Goal: Task Accomplishment & Management: Manage account settings

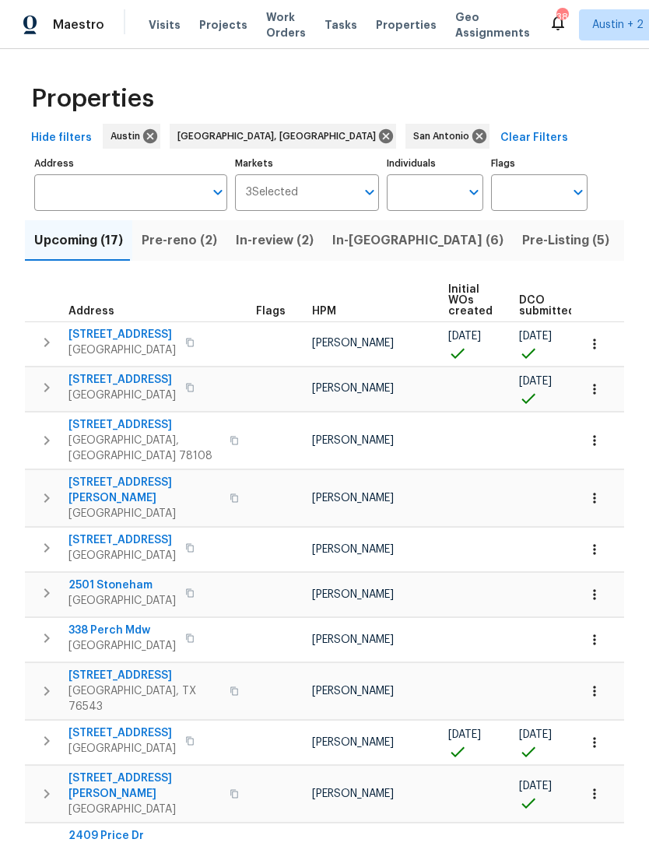
click at [76, 182] on input "Address" at bounding box center [119, 192] width 170 height 37
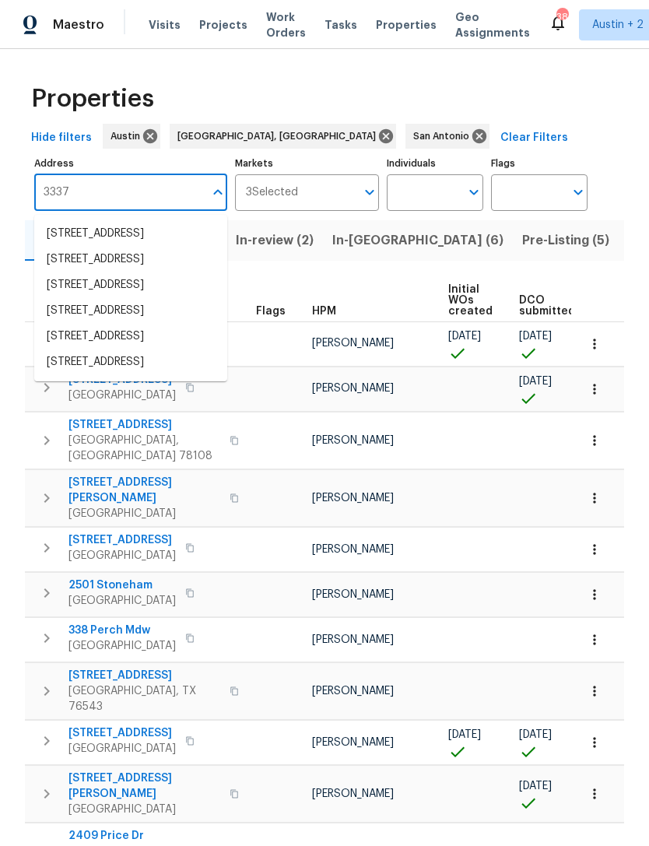
type input "3337 e"
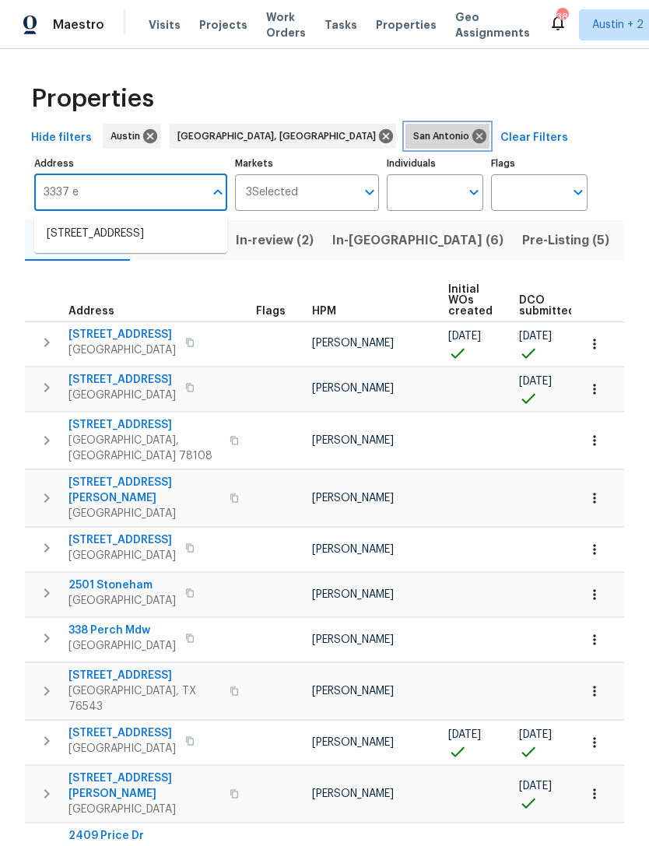
click at [473, 132] on icon at bounding box center [480, 136] width 14 height 14
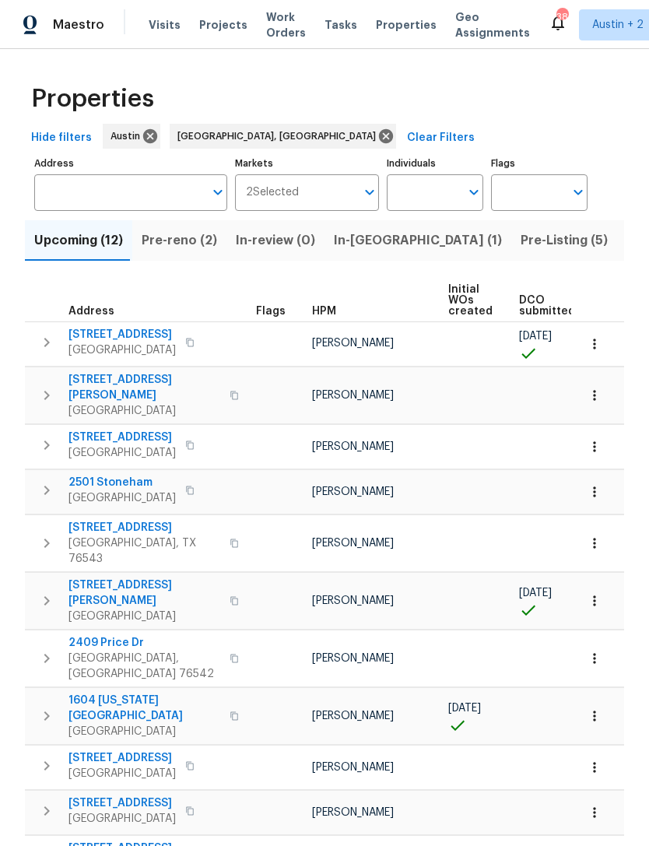
click at [164, 195] on input "Address" at bounding box center [119, 192] width 170 height 37
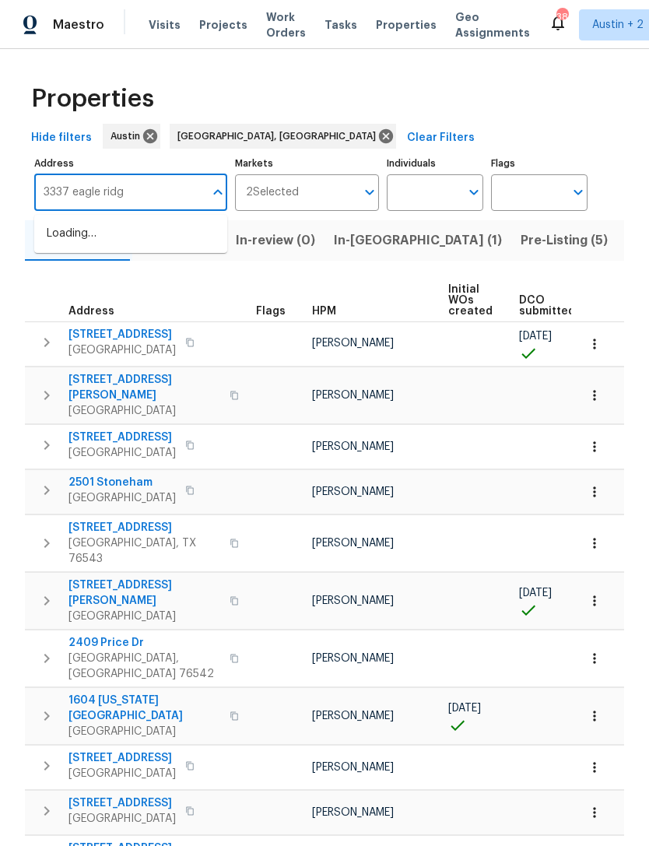
type input "3337 eagle ridge"
click at [62, 239] on li "3337 Eagle Ridge Ln Pflugerville TX 78660" at bounding box center [130, 234] width 193 height 26
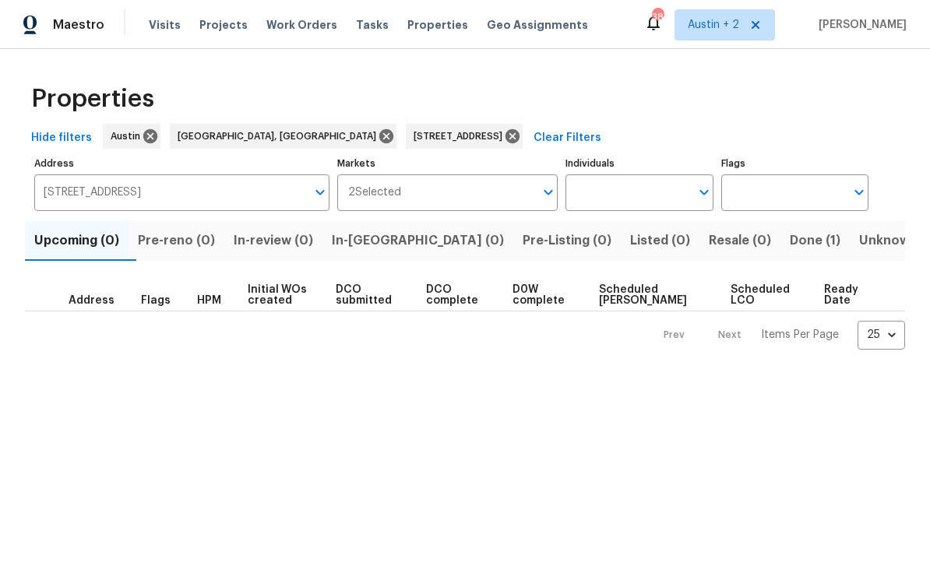
click at [649, 238] on span "Done (1)" at bounding box center [815, 241] width 51 height 22
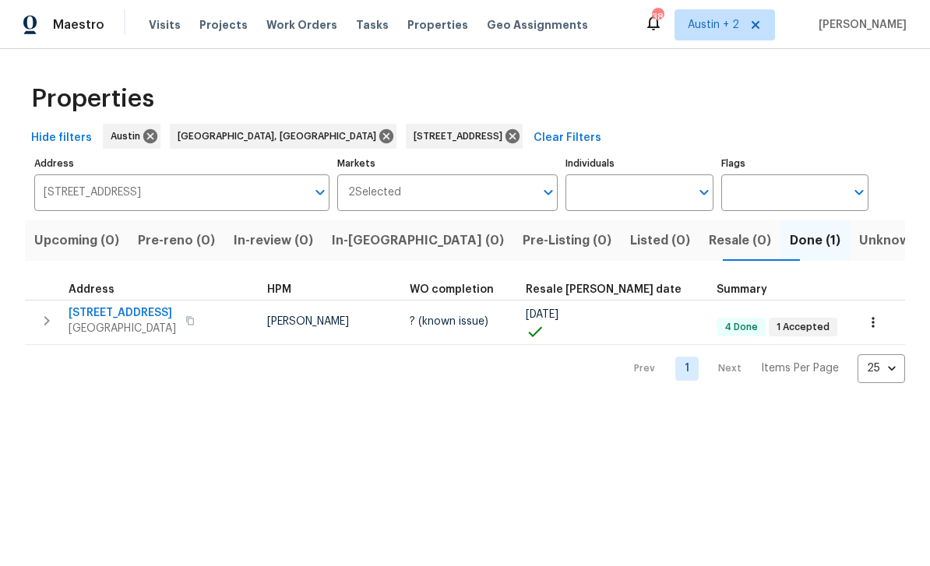
click at [100, 313] on span "[STREET_ADDRESS]" at bounding box center [122, 313] width 107 height 16
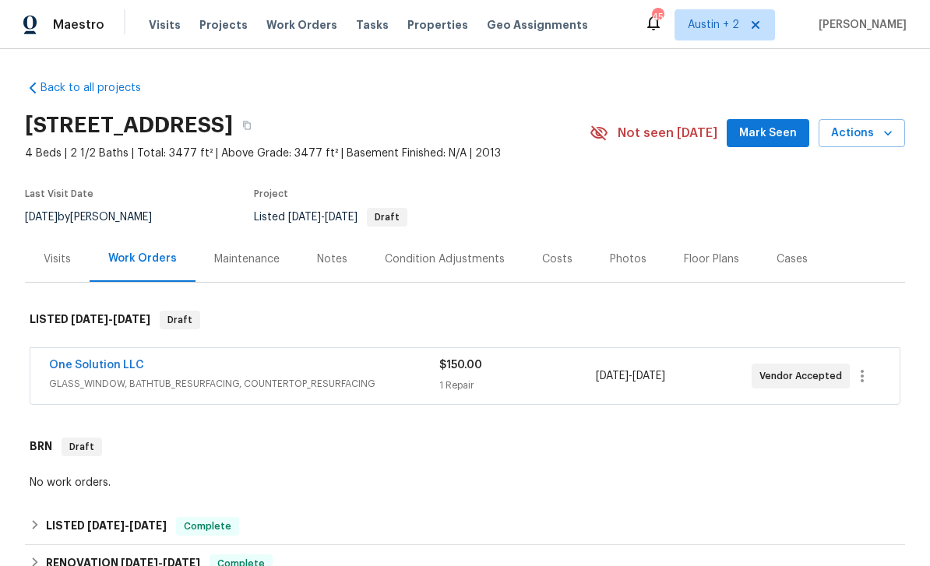
click at [61, 258] on div "Visits" at bounding box center [57, 260] width 27 height 16
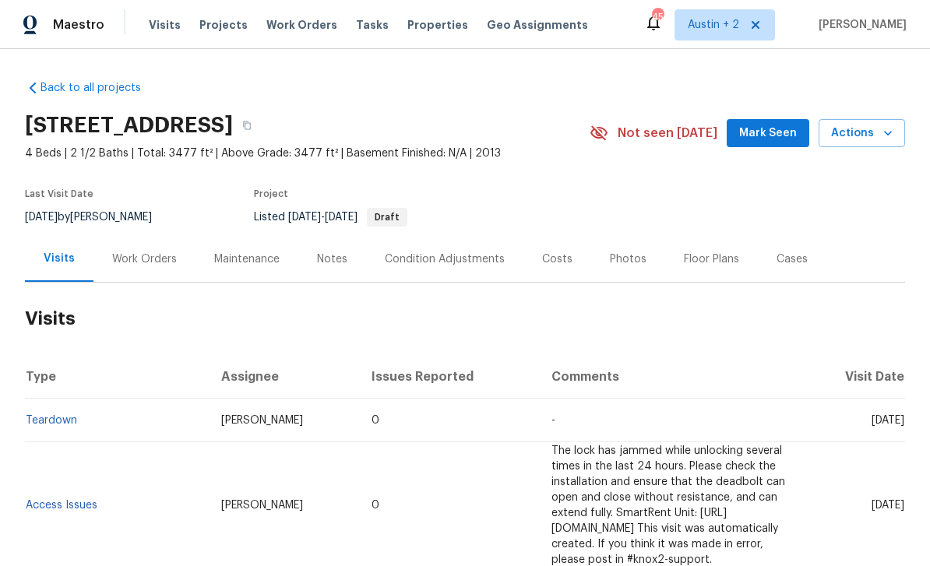
click at [133, 253] on div "Work Orders" at bounding box center [144, 260] width 65 height 16
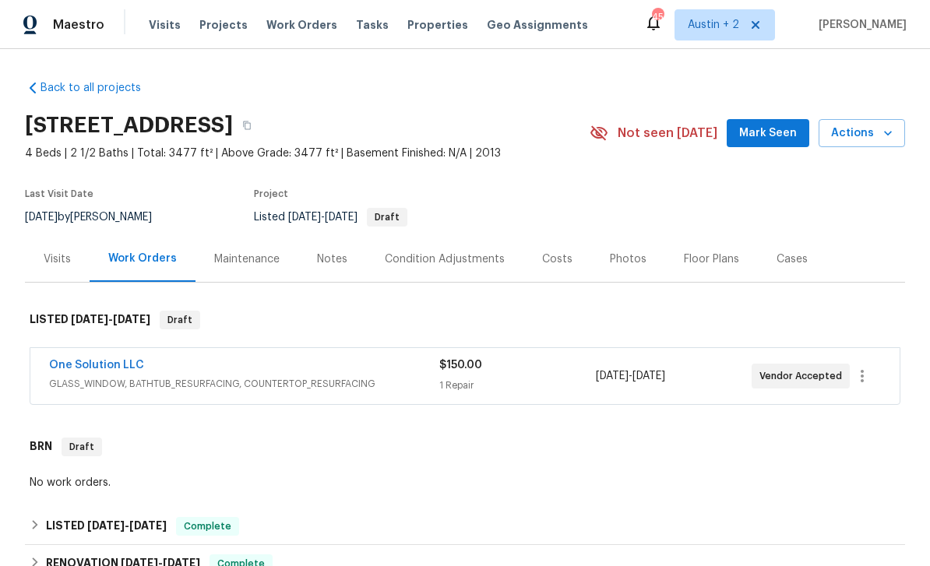
click at [70, 361] on link "One Solution LLC" at bounding box center [96, 365] width 95 height 11
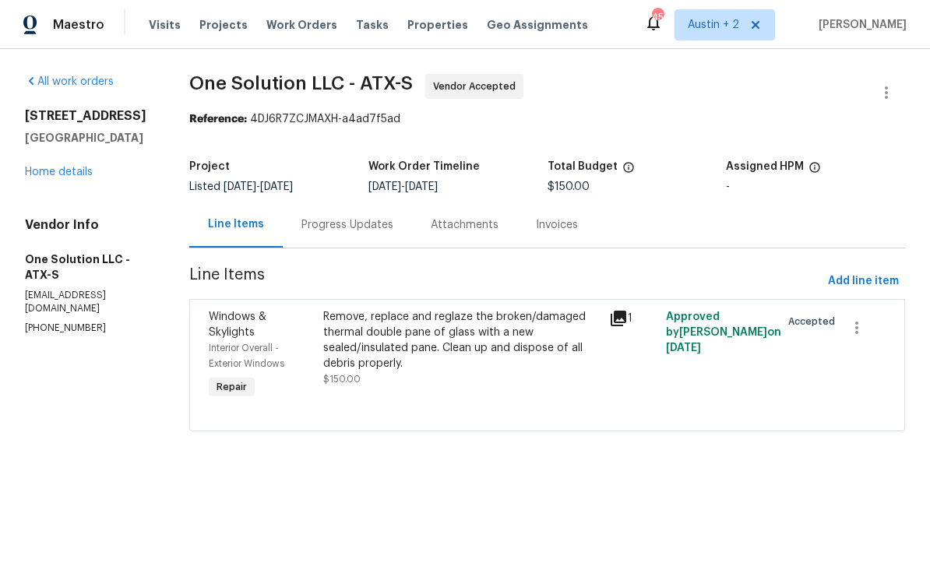
click at [335, 226] on div "Progress Updates" at bounding box center [347, 225] width 92 height 16
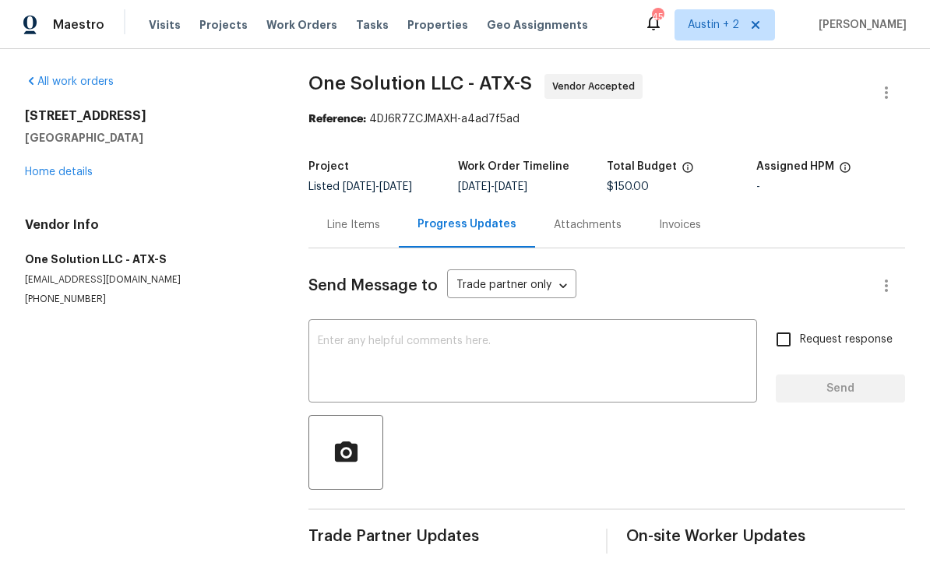
scroll to position [13, 0]
click at [336, 218] on div "Line Items" at bounding box center [353, 225] width 53 height 16
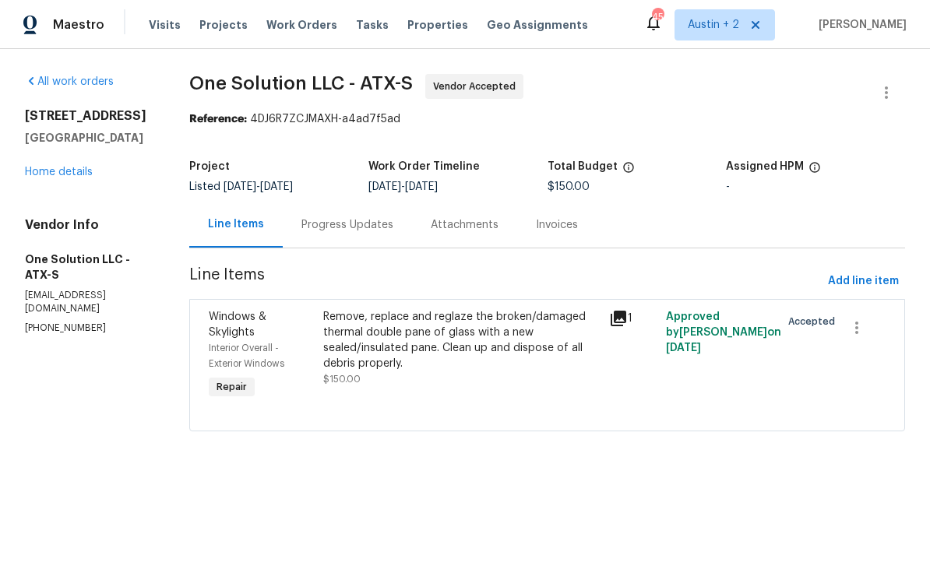
click at [46, 175] on link "Home details" at bounding box center [59, 172] width 68 height 11
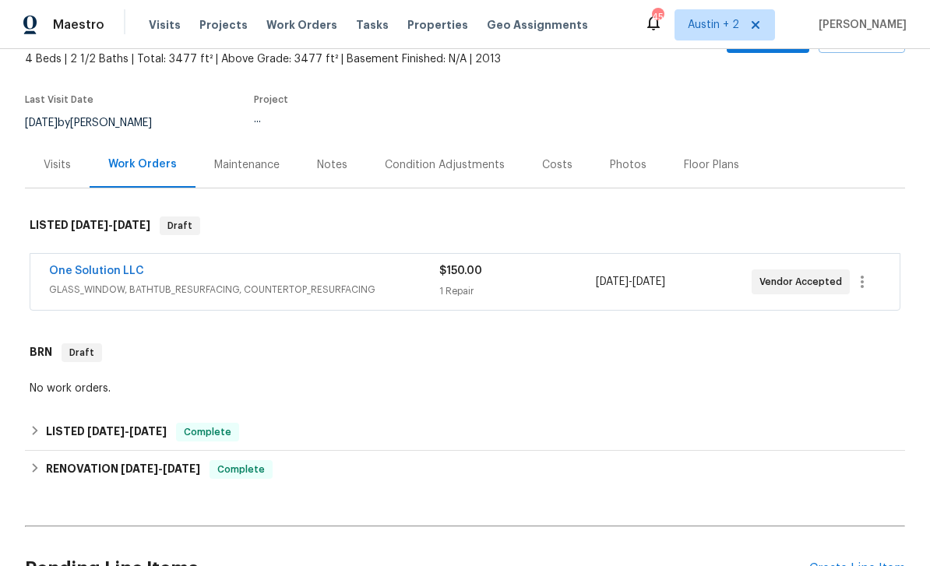
scroll to position [97, 0]
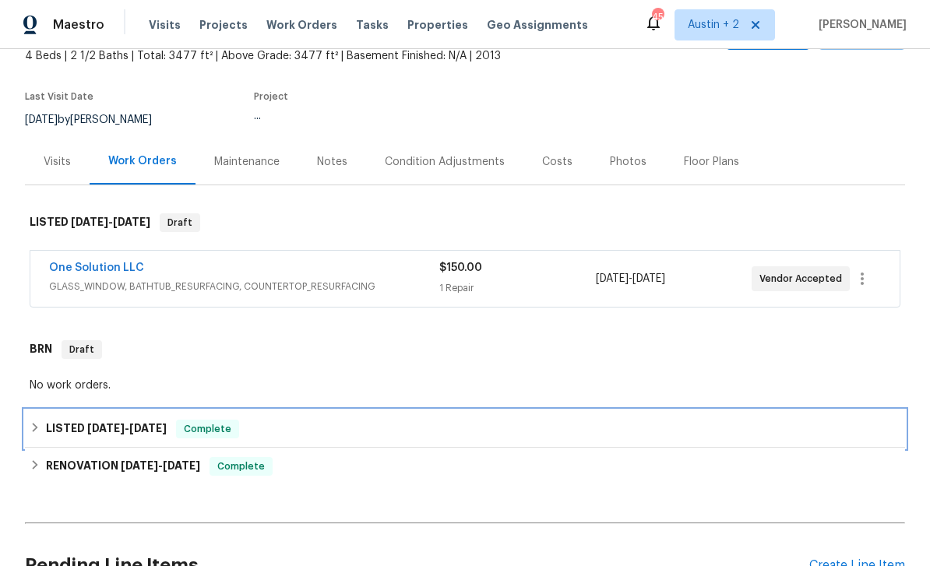
click at [44, 428] on div "LISTED 1/20/25 - 1/21/25 Complete" at bounding box center [465, 429] width 871 height 19
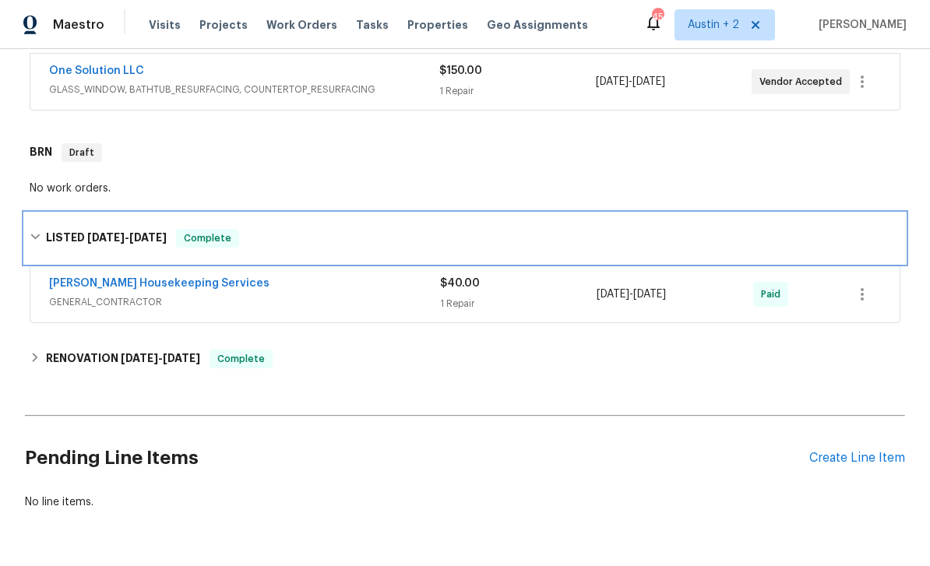
scroll to position [294, 0]
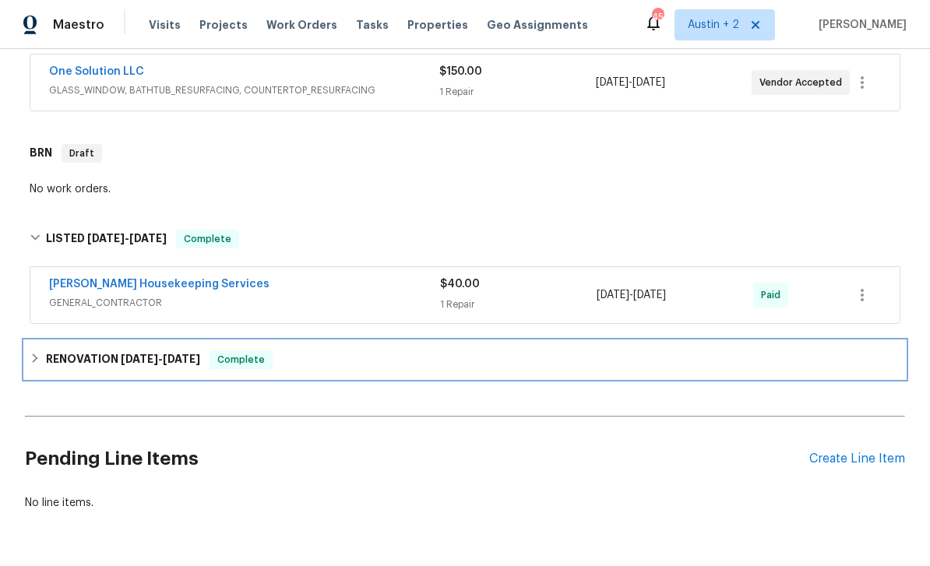
click at [49, 364] on h6 "RENOVATION 11/8/24 - 11/12/24" at bounding box center [123, 359] width 154 height 19
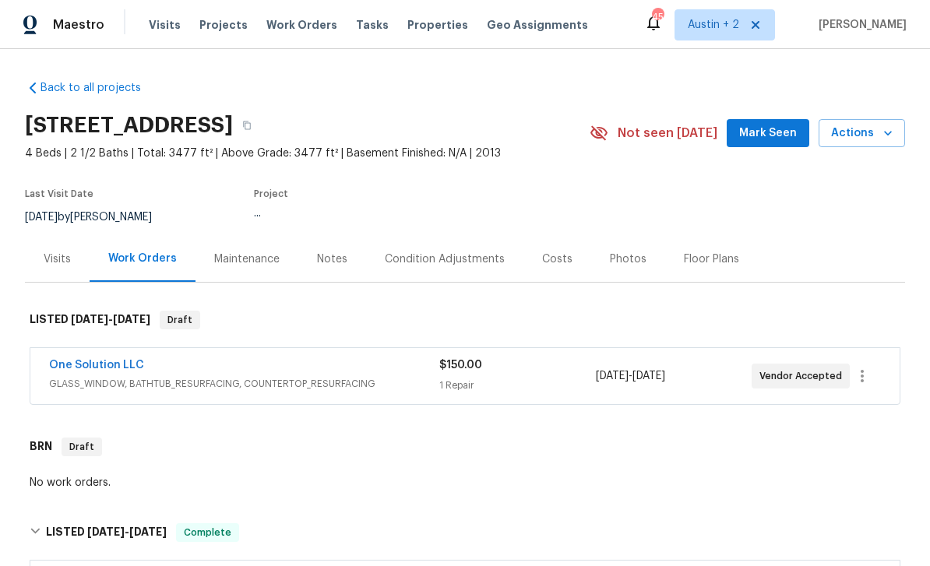
scroll to position [37, 0]
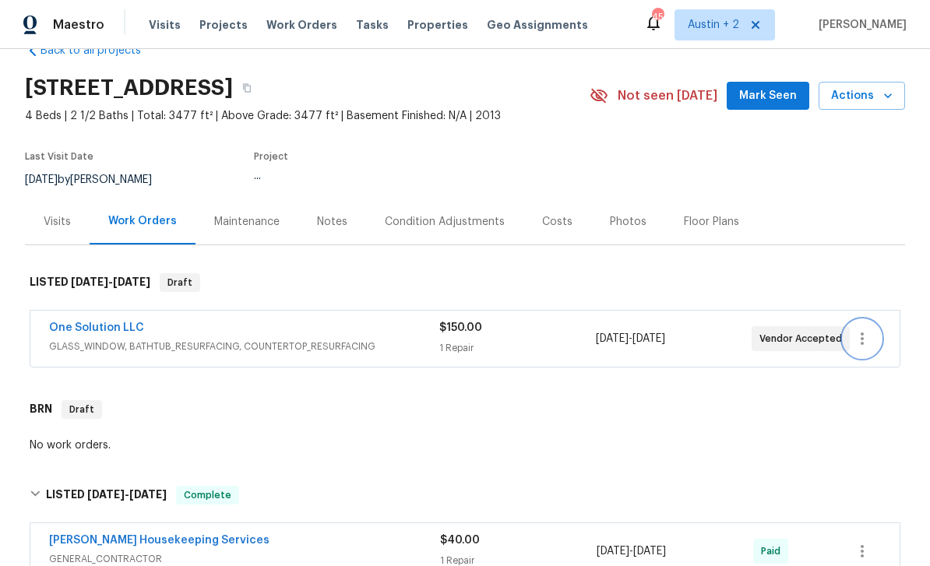
click at [870, 337] on icon "button" at bounding box center [862, 338] width 19 height 19
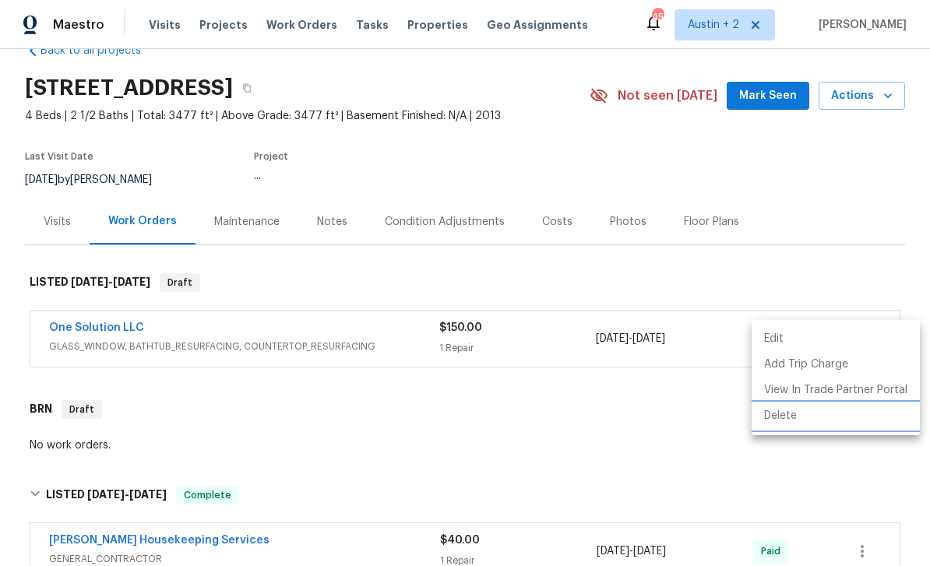
click at [796, 410] on li "Delete" at bounding box center [835, 416] width 168 height 26
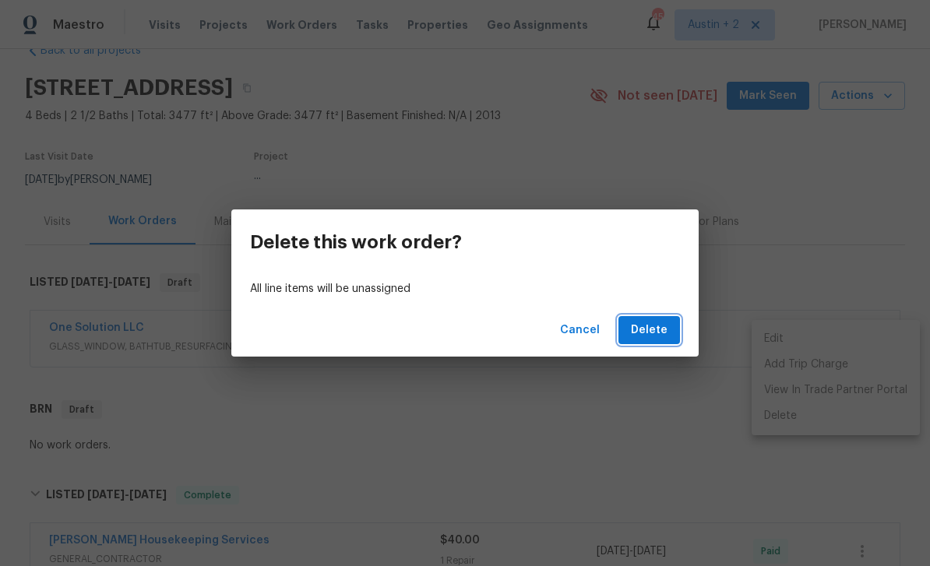
click at [659, 329] on span "Delete" at bounding box center [649, 330] width 37 height 19
